Goal: Information Seeking & Learning: Learn about a topic

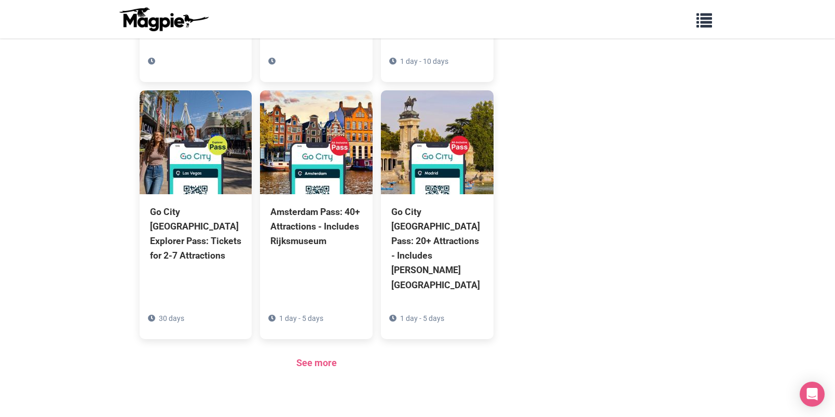
scroll to position [706, 0]
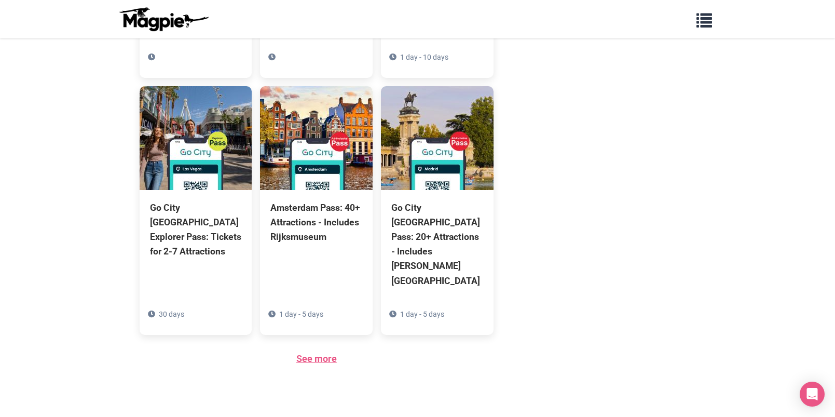
click at [316, 353] on link "See more" at bounding box center [316, 358] width 40 height 11
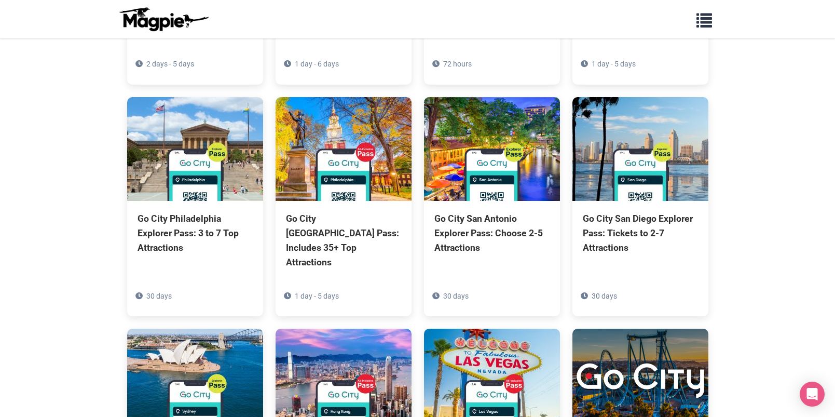
scroll to position [994, 0]
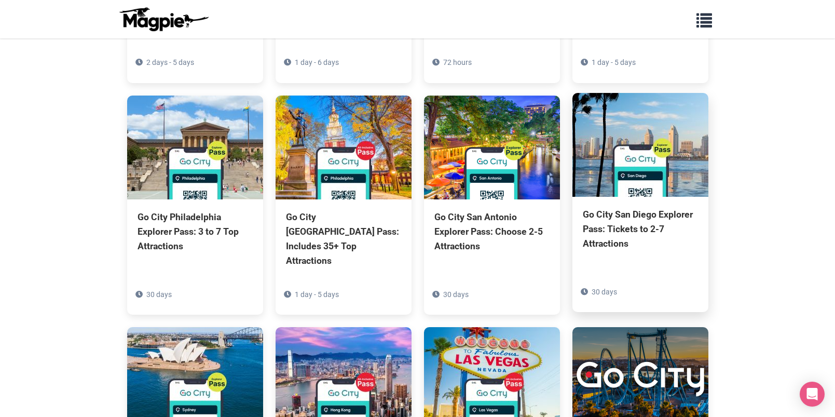
click at [614, 207] on div "Go City San Diego Explorer Pass: Tickets to 2-7 Attractions" at bounding box center [640, 229] width 115 height 44
